Goal: Find specific page/section

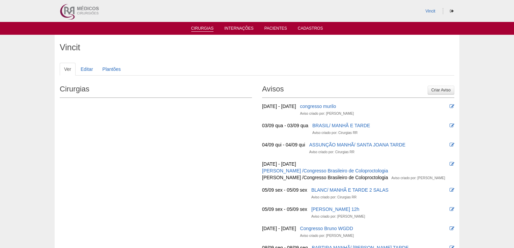
click at [205, 26] on link "Cirurgias" at bounding box center [202, 29] width 23 height 6
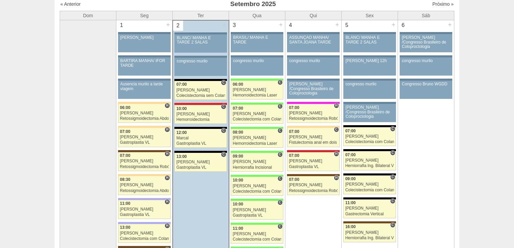
scroll to position [27, 0]
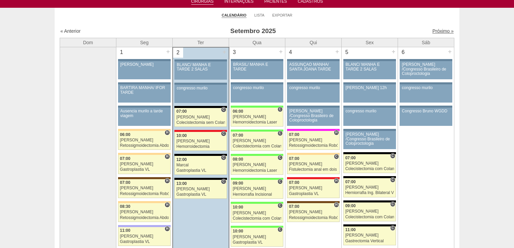
click at [432, 31] on link "Próximo »" at bounding box center [442, 30] width 21 height 5
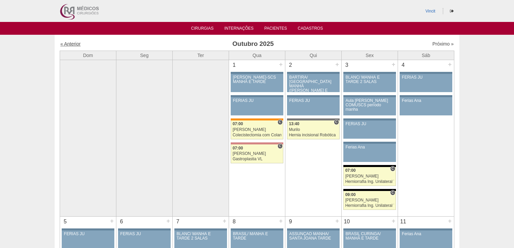
click at [72, 44] on link "« Anterior" at bounding box center [70, 43] width 20 height 5
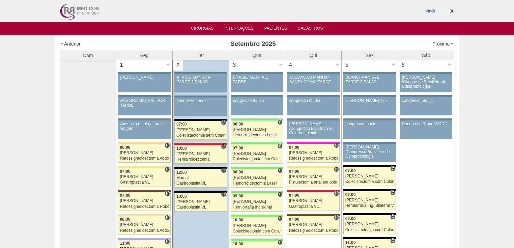
scroll to position [27, 0]
